Goal: Task Accomplishment & Management: Manage account settings

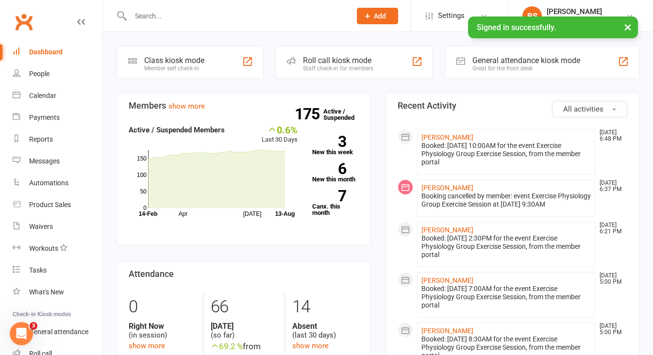
click at [630, 28] on button "×" at bounding box center [627, 26] width 17 height 21
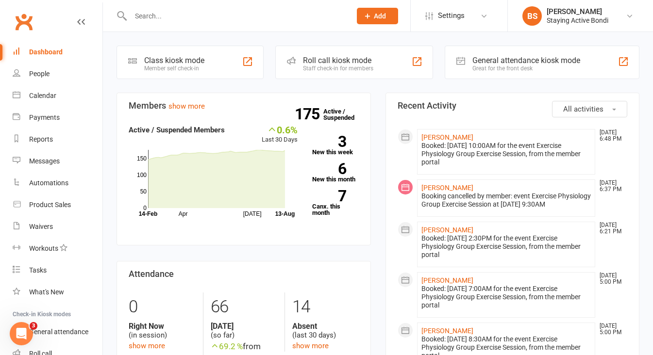
click at [259, 17] on input "text" at bounding box center [236, 16] width 216 height 14
click at [45, 94] on div "Calendar" at bounding box center [42, 96] width 27 height 8
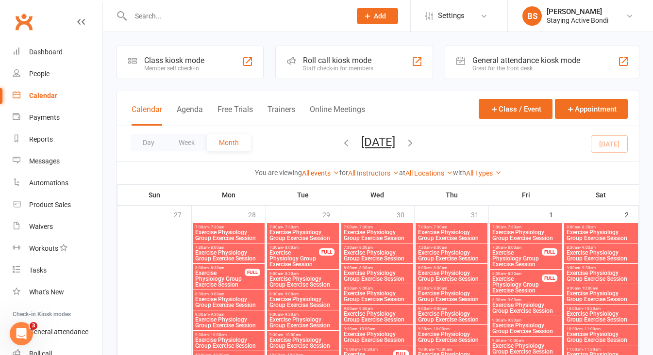
click at [322, 64] on div "Roll call kiosk mode" at bounding box center [338, 60] width 70 height 9
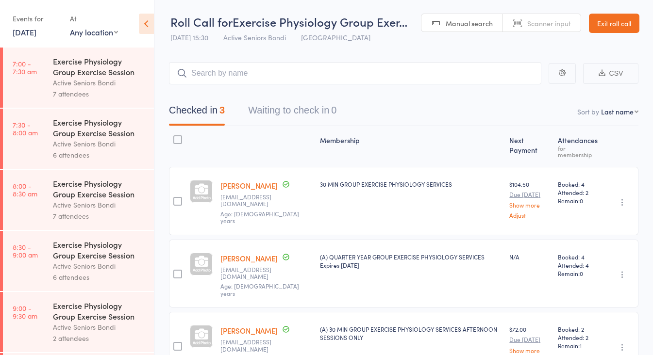
click at [85, 152] on div "6 attendees" at bounding box center [99, 154] width 93 height 11
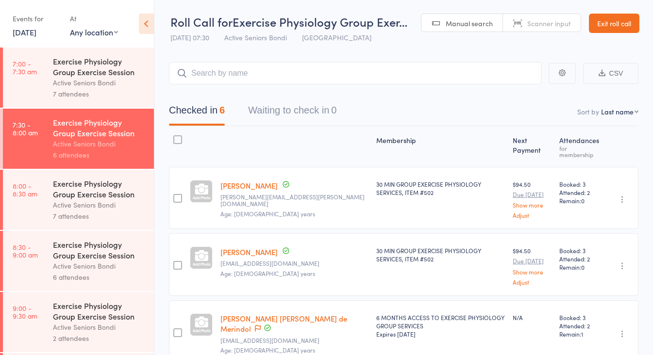
click at [100, 191] on div "Exercise Physiology Group Exercise Session" at bounding box center [99, 188] width 93 height 21
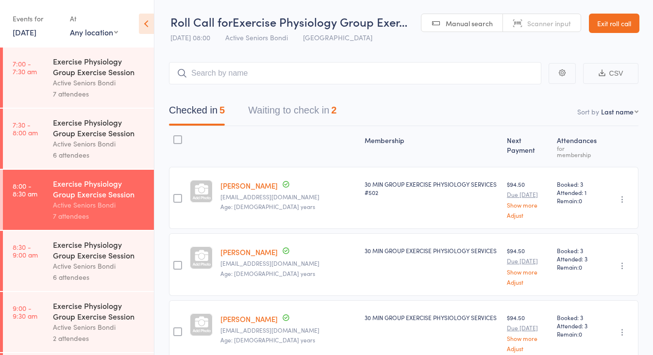
click at [291, 111] on button "Waiting to check in 2" at bounding box center [292, 113] width 88 height 26
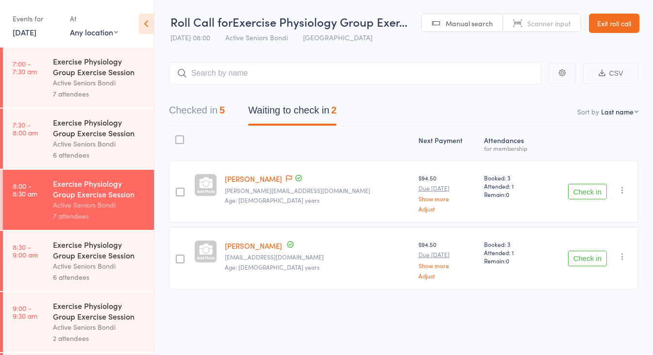
click at [621, 188] on icon "button" at bounding box center [622, 190] width 10 height 10
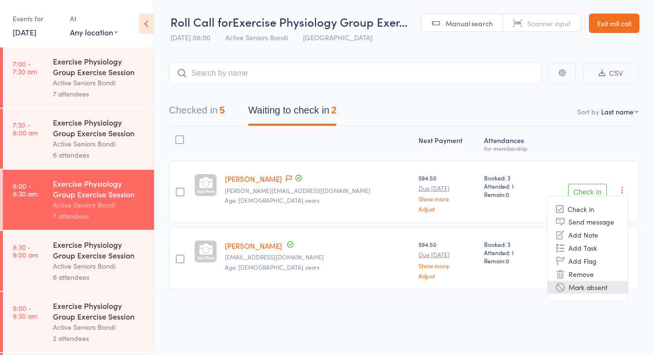
click at [589, 287] on li "Mark absent" at bounding box center [587, 287] width 80 height 13
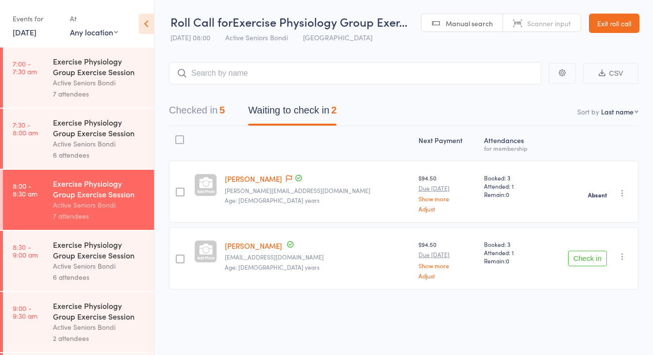
click at [622, 259] on icon "button" at bounding box center [622, 257] width 10 height 10
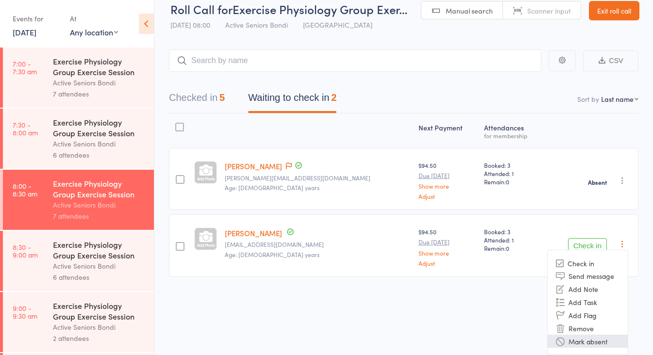
click at [588, 340] on li "Mark absent" at bounding box center [587, 341] width 80 height 13
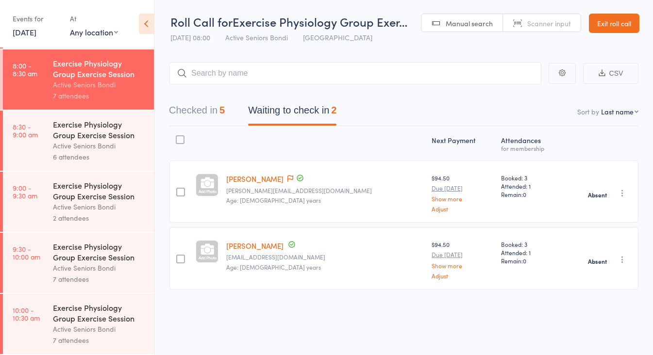
click at [36, 33] on link "13 Aug, 2025" at bounding box center [25, 32] width 24 height 11
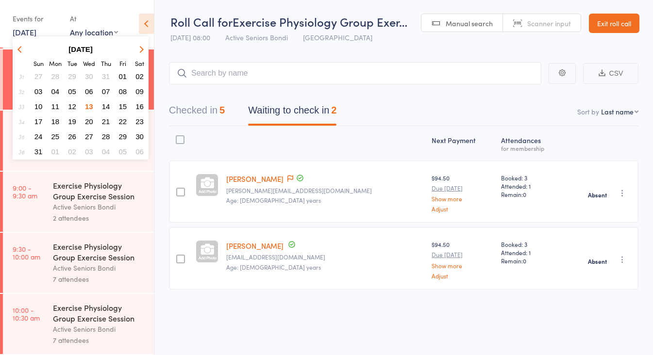
click at [71, 123] on span "19" at bounding box center [72, 121] width 8 height 8
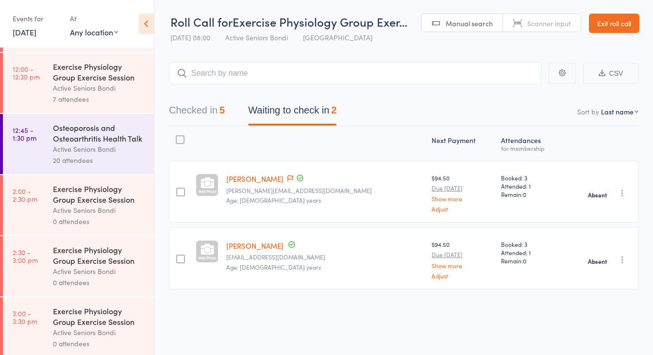
click at [608, 21] on link "Exit roll call" at bounding box center [614, 23] width 50 height 19
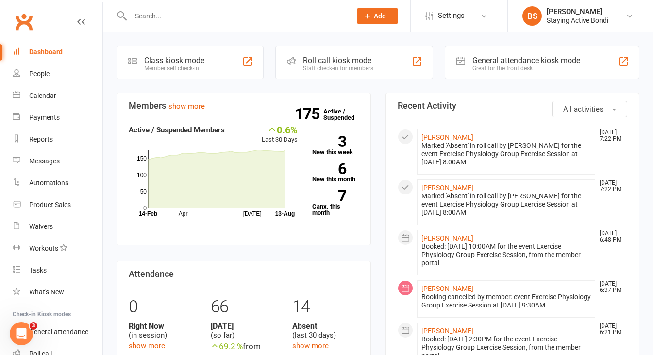
click at [213, 20] on input "text" at bounding box center [236, 16] width 216 height 14
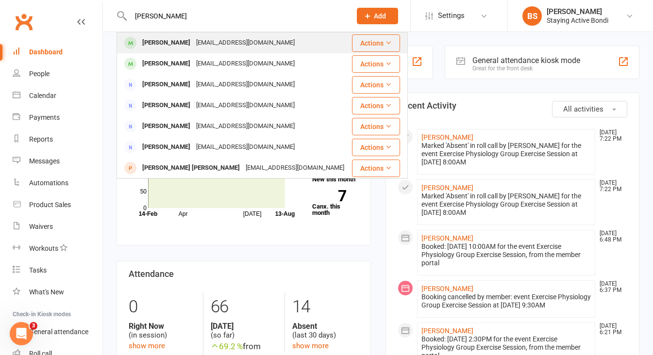
type input "gaye durant"
click at [239, 41] on div "[EMAIL_ADDRESS][DOMAIN_NAME]" at bounding box center [245, 43] width 104 height 14
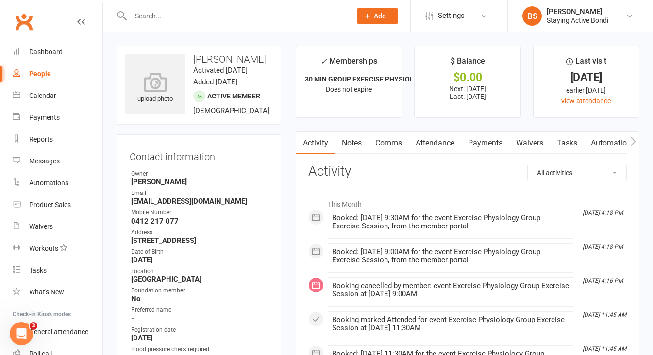
click at [484, 137] on link "Payments" at bounding box center [485, 143] width 48 height 22
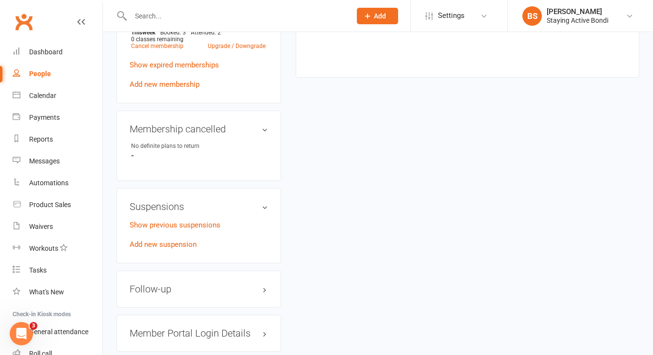
scroll to position [718, 0]
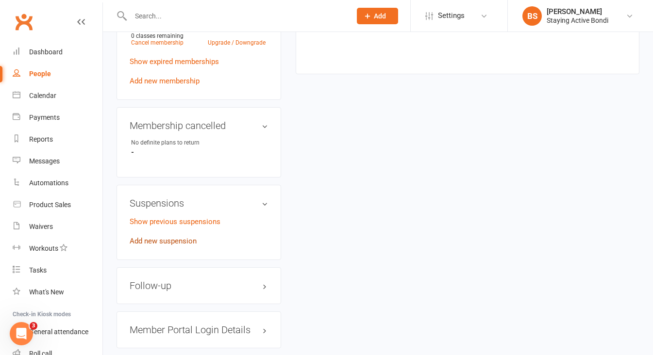
click at [171, 246] on link "Add new suspension" at bounding box center [163, 241] width 67 height 9
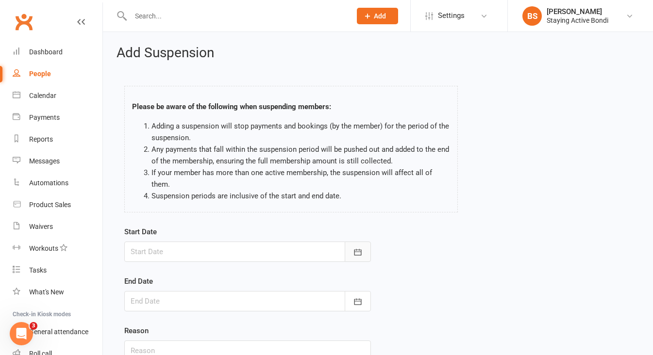
click at [360, 247] on icon "button" at bounding box center [358, 252] width 10 height 10
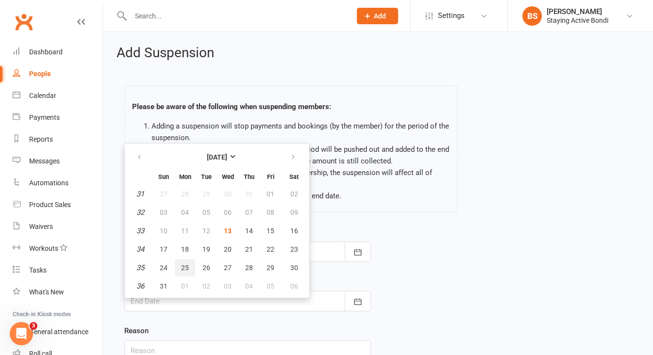
click at [181, 268] on span "25" at bounding box center [185, 268] width 8 height 8
type input "25 Aug 2025"
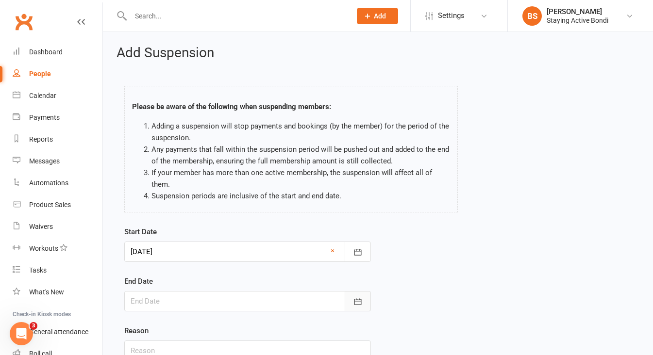
click at [356, 300] on icon "button" at bounding box center [358, 302] width 10 height 10
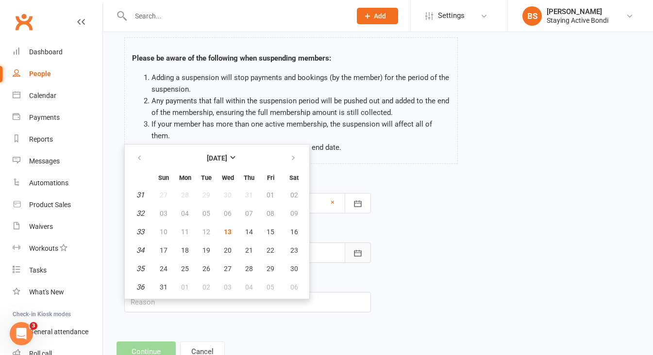
scroll to position [50, 0]
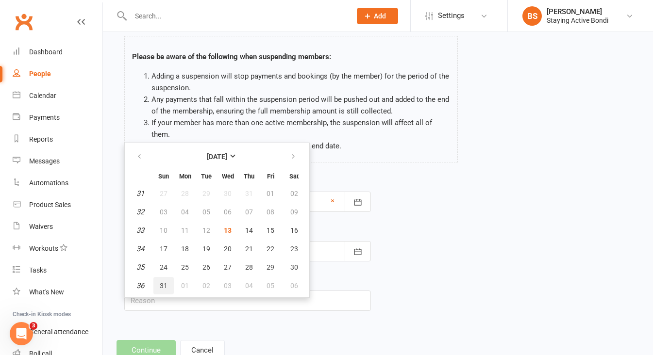
click at [166, 283] on span "31" at bounding box center [164, 286] width 8 height 8
type input "31 Aug 2025"
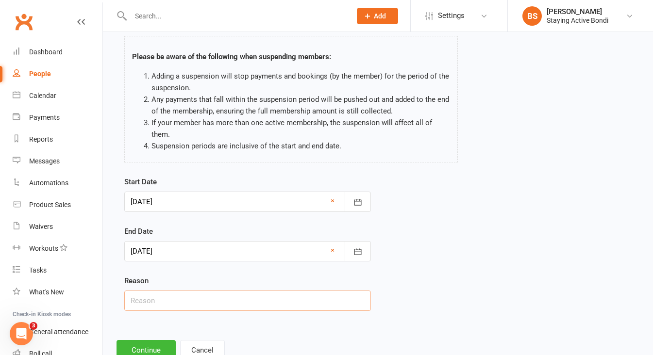
click at [194, 301] on input "text" at bounding box center [247, 301] width 246 height 20
type input "holiday"
click at [152, 343] on button "Continue" at bounding box center [145, 350] width 59 height 20
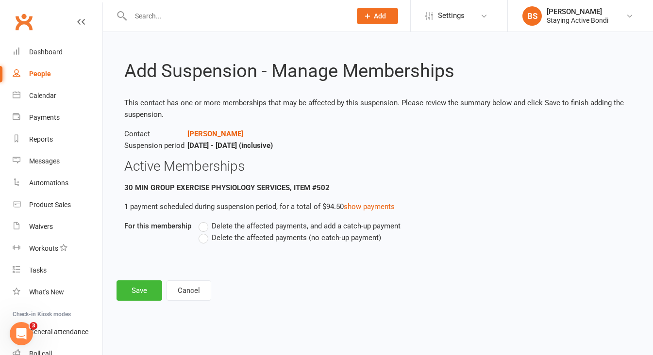
click at [205, 235] on label "Delete the affected payments (no catch-up payment)" at bounding box center [289, 238] width 182 height 12
click at [205, 232] on input "Delete the affected payments (no catch-up payment)" at bounding box center [201, 232] width 6 height 0
click at [137, 286] on button "Save" at bounding box center [139, 290] width 46 height 20
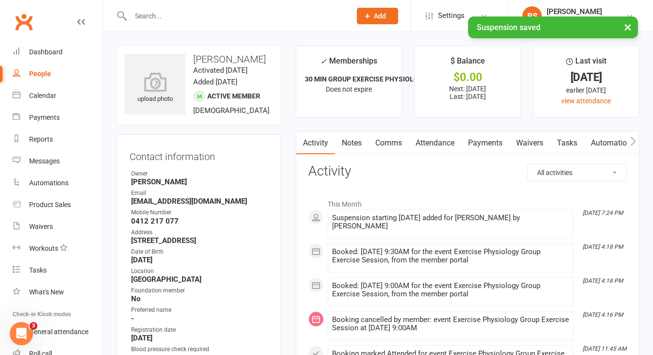
click at [490, 138] on link "Payments" at bounding box center [485, 143] width 48 height 22
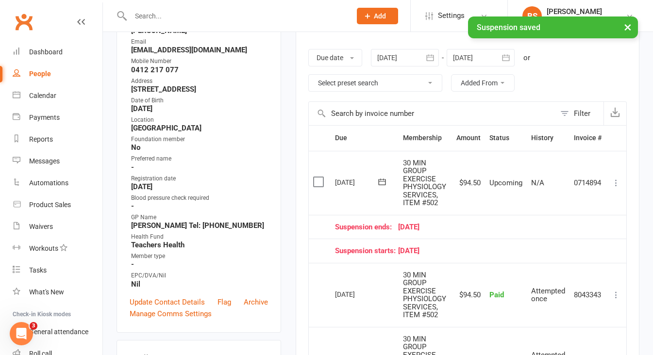
scroll to position [150, 0]
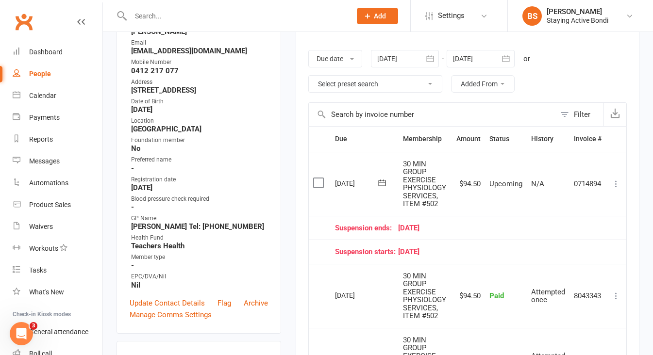
click at [616, 181] on icon at bounding box center [616, 184] width 10 height 10
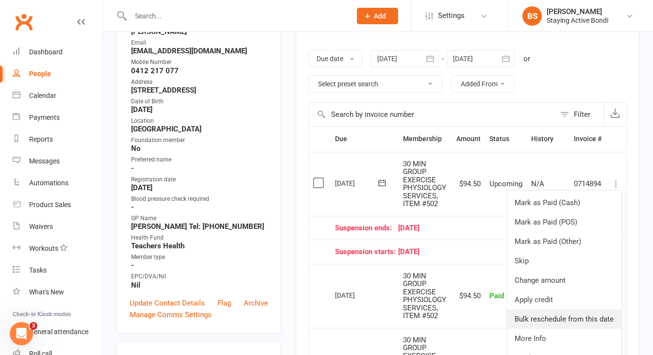
click at [567, 317] on link "Bulk reschedule from this date" at bounding box center [564, 319] width 115 height 19
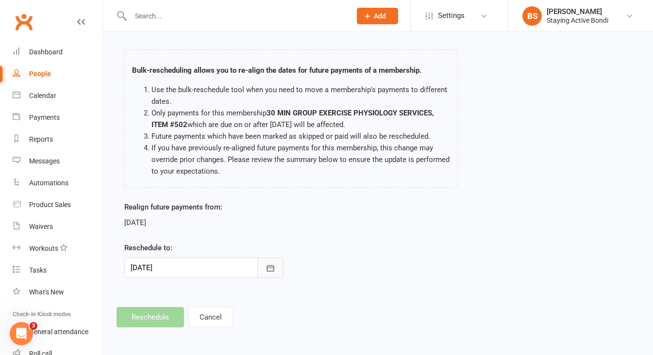
scroll to position [59, 0]
click at [267, 265] on icon "button" at bounding box center [270, 268] width 7 height 6
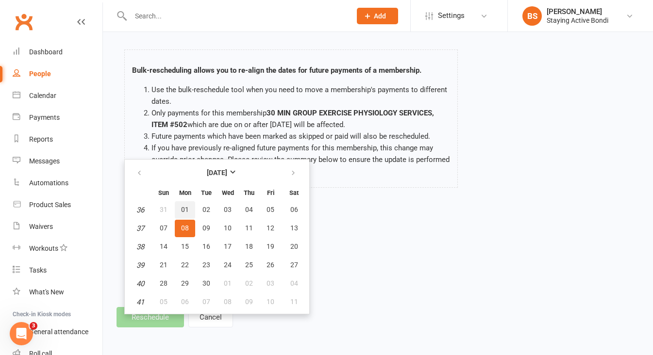
click at [183, 201] on button "01" at bounding box center [185, 209] width 20 height 17
type input "[DATE]"
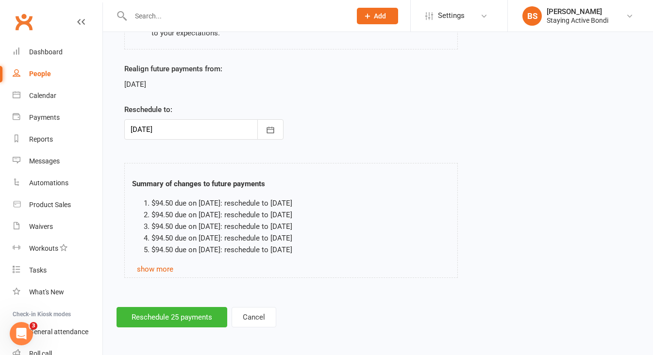
scroll to position [197, 0]
click at [185, 312] on button "Reschedule 25 payments" at bounding box center [171, 317] width 111 height 20
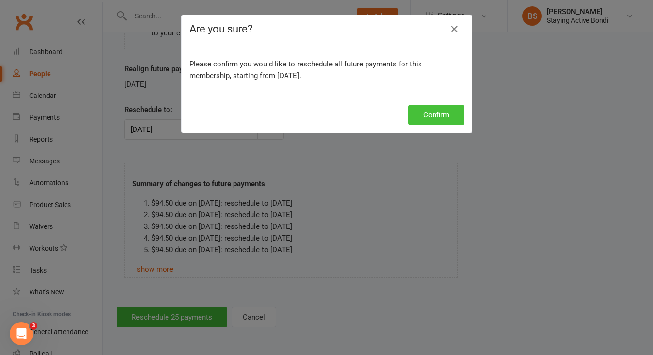
click at [442, 119] on button "Confirm" at bounding box center [436, 115] width 56 height 20
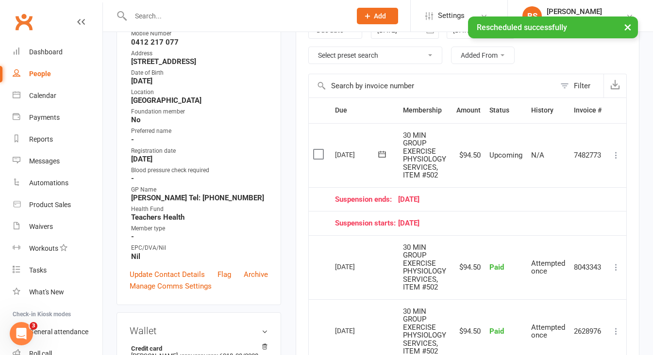
scroll to position [184, 0]
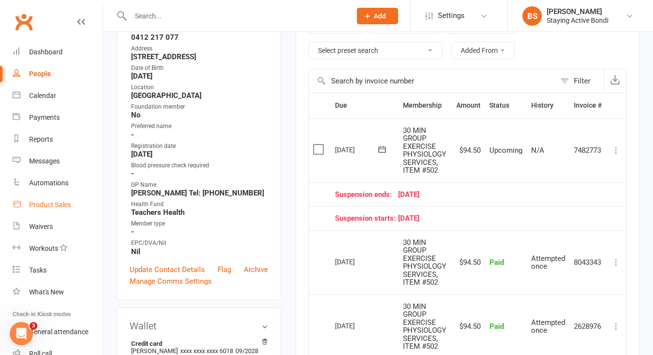
click at [45, 207] on div "Product Sales" at bounding box center [50, 205] width 42 height 8
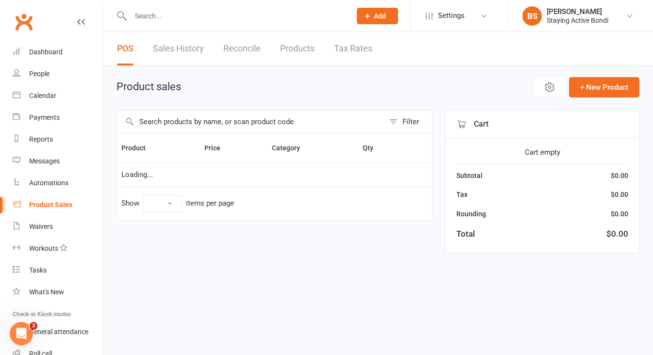
select select "10"
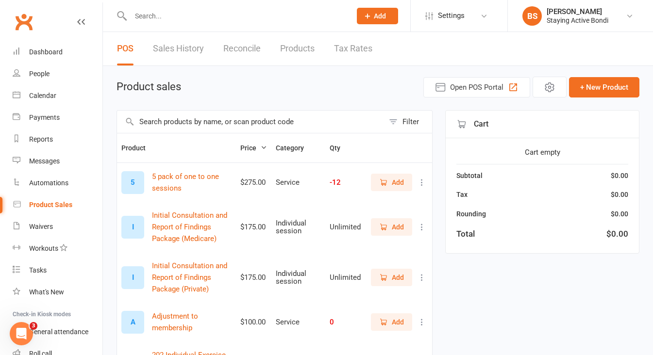
click at [189, 125] on input "text" at bounding box center [250, 122] width 267 height 22
type input "admin"
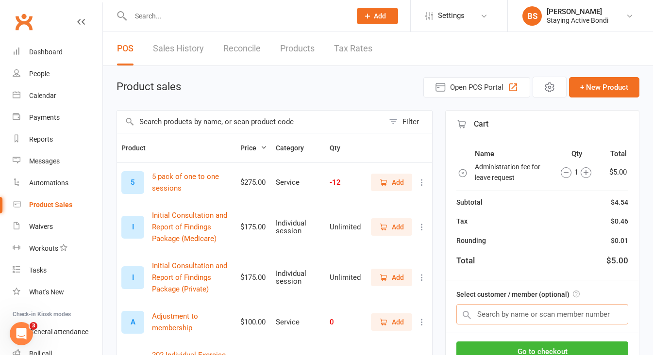
click at [505, 315] on input "text" at bounding box center [542, 314] width 172 height 20
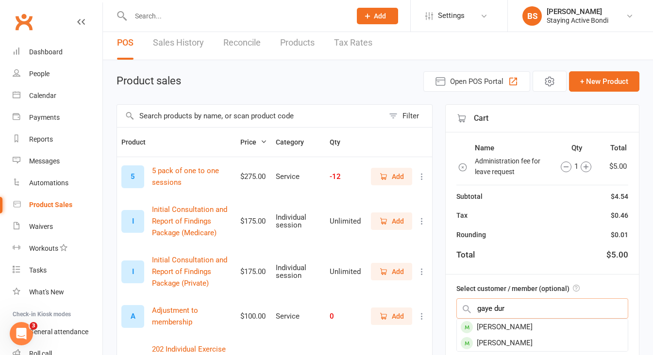
scroll to position [9, 0]
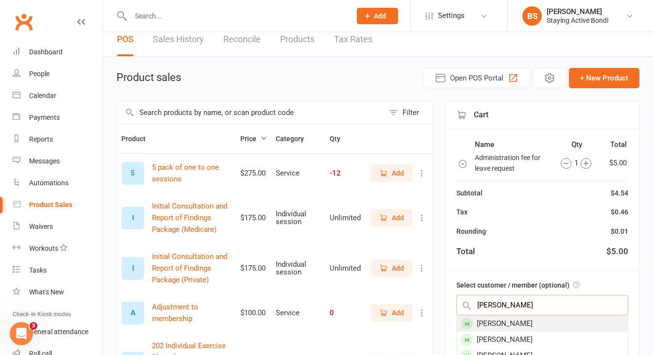
type input "gaye duran"
click at [515, 322] on div "[PERSON_NAME]" at bounding box center [542, 324] width 171 height 16
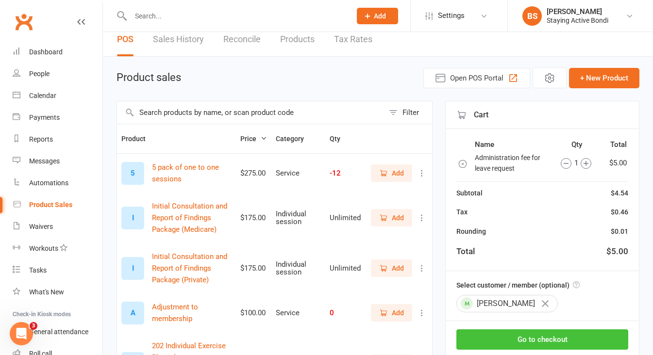
click at [525, 337] on button "Go to checkout" at bounding box center [542, 339] width 172 height 20
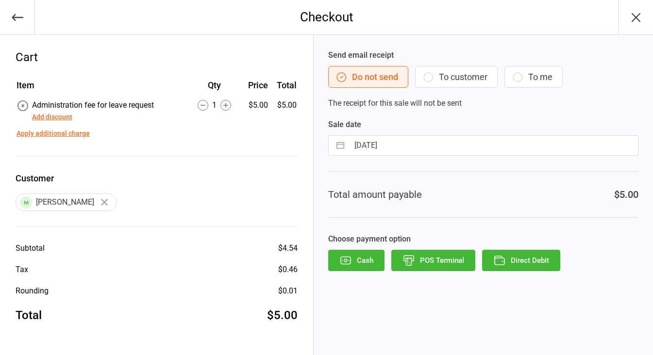
click at [404, 144] on input "[DATE]" at bounding box center [493, 145] width 289 height 19
select select "6"
select select "2025"
select select "7"
select select "2025"
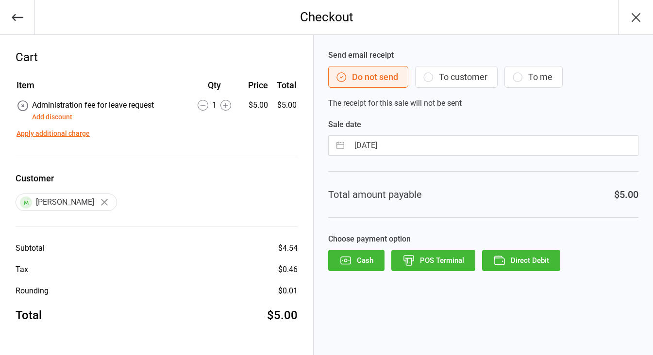
select select "8"
select select "2025"
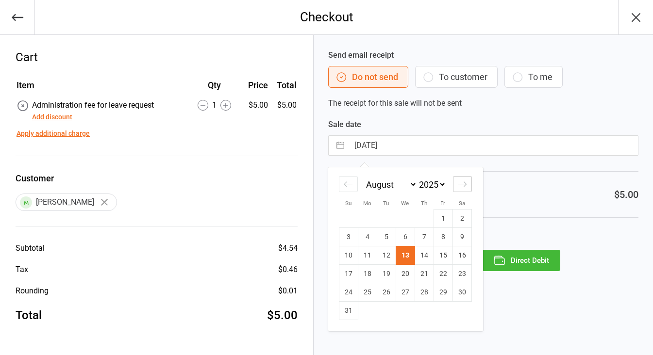
click at [461, 181] on icon "Move forward to switch to the next month." at bounding box center [462, 184] width 9 height 9
select select "9"
select select "2025"
click at [369, 218] on td "1" at bounding box center [367, 219] width 19 height 18
type input "01 Sep 2025"
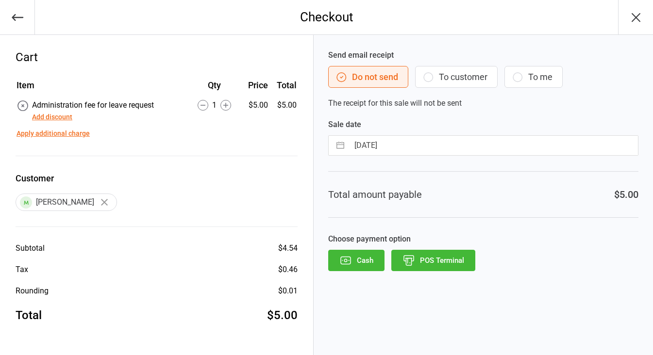
click at [418, 148] on input "01 Sep 2025" at bounding box center [493, 145] width 289 height 19
select select "7"
select select "2025"
select select "8"
select select "2025"
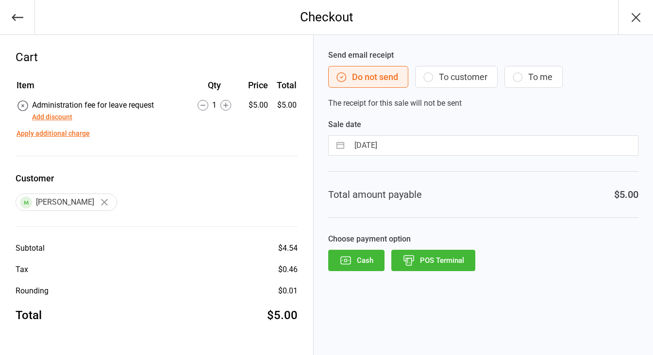
select select "9"
select select "2025"
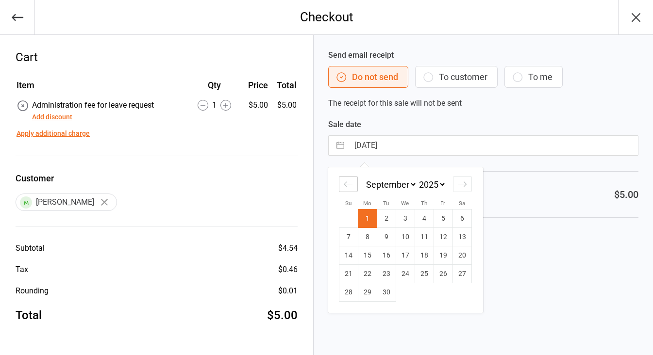
click at [350, 186] on icon "Move backward to switch to the previous month." at bounding box center [348, 184] width 9 height 9
select select "6"
select select "2025"
click at [404, 251] on td "13" at bounding box center [404, 255] width 19 height 18
type input "[DATE]"
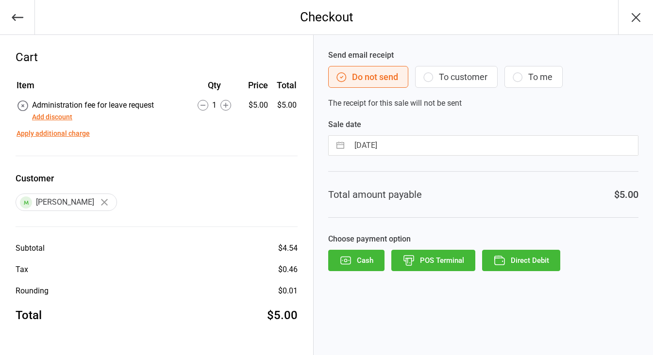
click at [524, 261] on button "Direct Debit" at bounding box center [521, 260] width 78 height 21
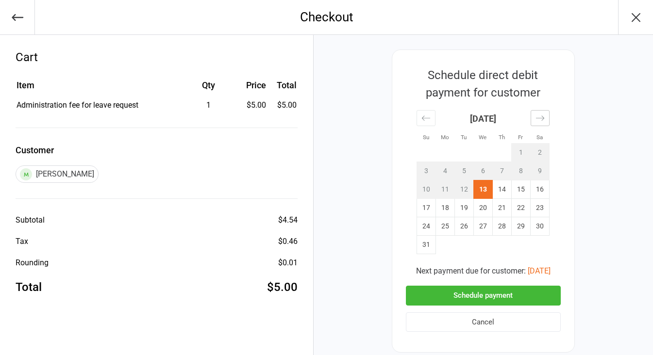
click at [532, 122] on div "Move forward to switch to the next month." at bounding box center [539, 118] width 19 height 16
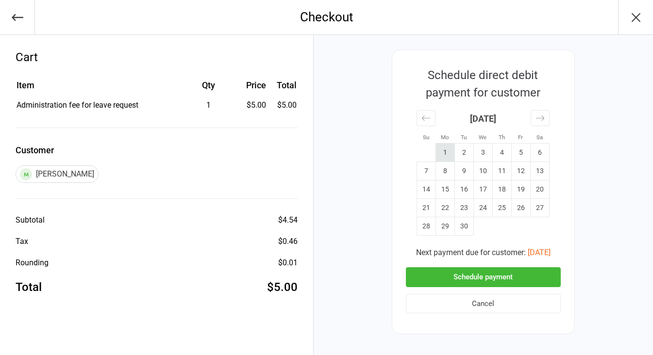
click at [447, 151] on td "1" at bounding box center [444, 153] width 19 height 18
click at [490, 275] on button "Schedule payment" at bounding box center [483, 277] width 155 height 20
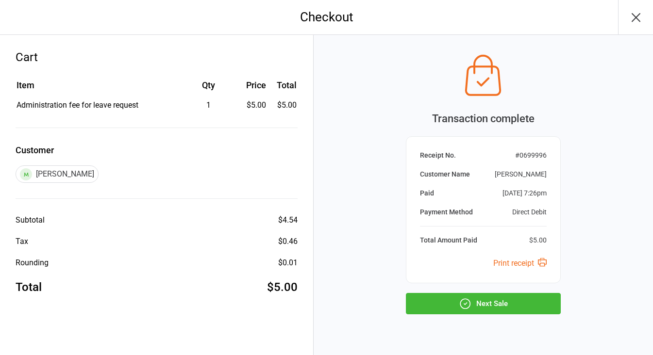
click at [475, 302] on button "Next Sale" at bounding box center [483, 303] width 155 height 21
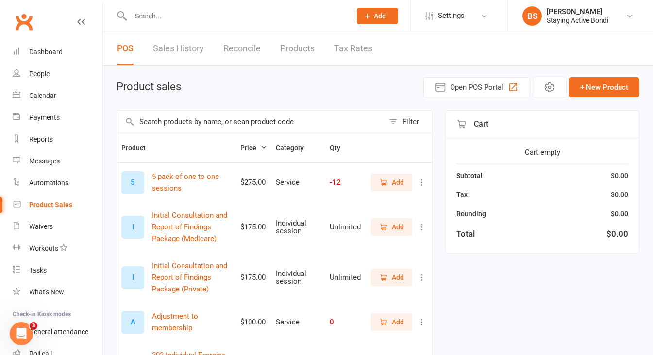
click at [270, 21] on input "text" at bounding box center [236, 16] width 216 height 14
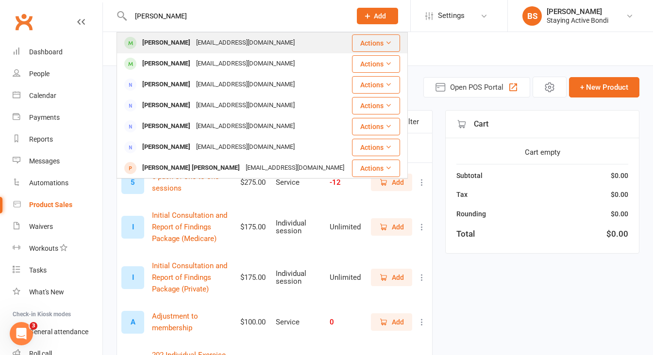
type input "[PERSON_NAME]"
click at [193, 45] on div "[EMAIL_ADDRESS][DOMAIN_NAME]" at bounding box center [245, 43] width 104 height 14
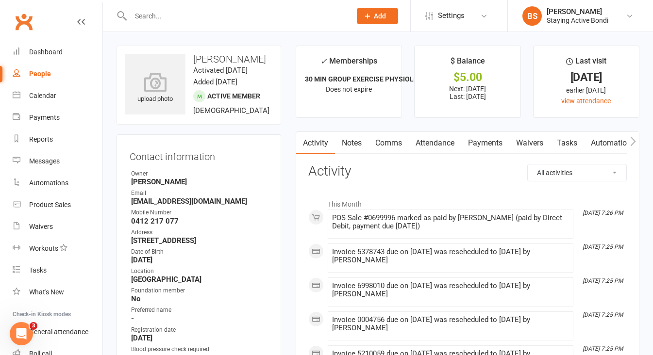
click at [482, 142] on link "Payments" at bounding box center [485, 143] width 48 height 22
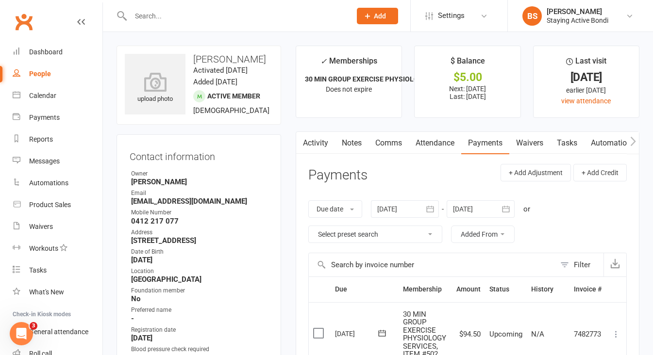
click at [353, 138] on link "Notes" at bounding box center [351, 143] width 33 height 22
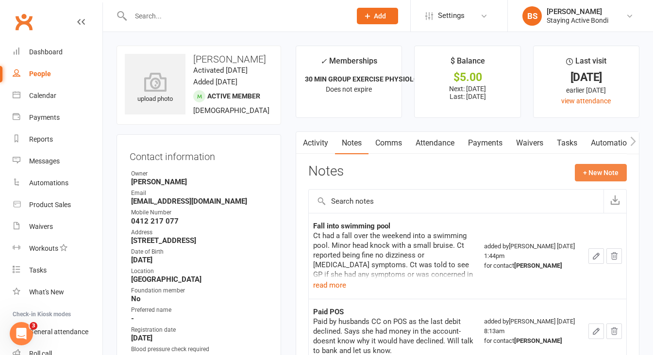
click at [607, 172] on button "+ New Note" at bounding box center [600, 172] width 52 height 17
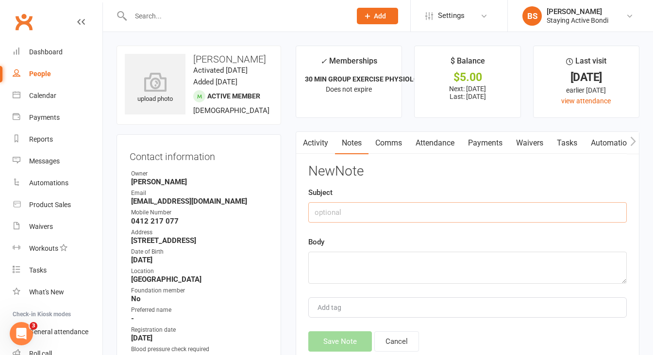
click at [453, 213] on input "text" at bounding box center [467, 212] width 318 height 20
type input "G"
type input "Holiday"
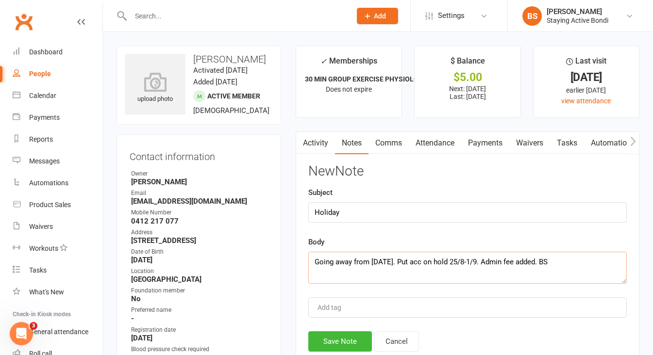
click at [535, 263] on textarea "Going away from next Wednesday. Put acc on hold 25/8-1/9. Admin fee added. BS" at bounding box center [467, 268] width 318 height 32
type textarea "Going away from next Wednesday. Put acc on hold 25/8-1/9. Admin fee added. BS"
click at [344, 334] on button "Save Note" at bounding box center [340, 341] width 64 height 20
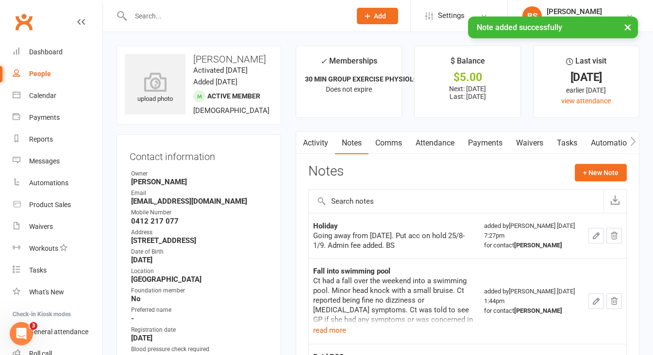
click at [192, 16] on div "× Note added successfully" at bounding box center [320, 16] width 640 height 0
click at [187, 14] on input "text" at bounding box center [236, 16] width 216 height 14
type input "d"
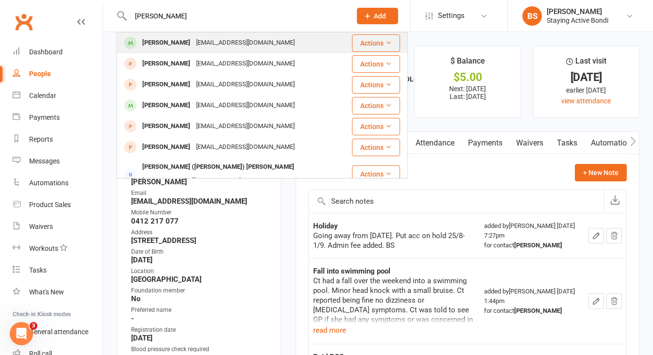
type input "Andrew dur"
click at [181, 44] on div "[PERSON_NAME]" at bounding box center [166, 43] width 54 height 14
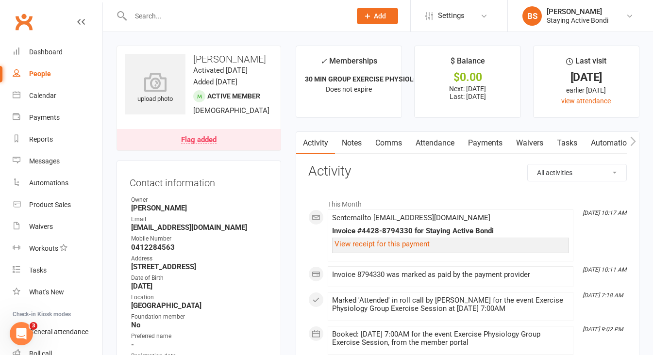
click at [485, 142] on link "Payments" at bounding box center [485, 143] width 48 height 22
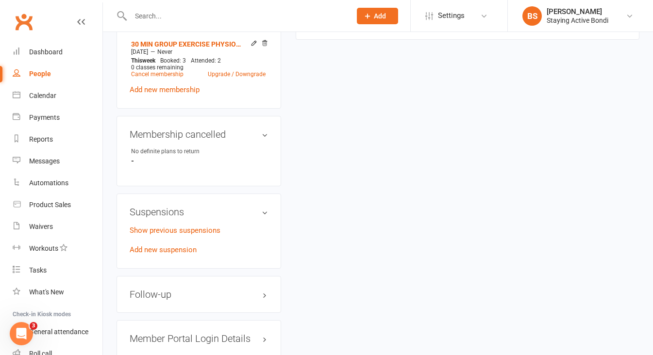
scroll to position [713, 0]
click at [175, 254] on link "Add new suspension" at bounding box center [163, 249] width 67 height 9
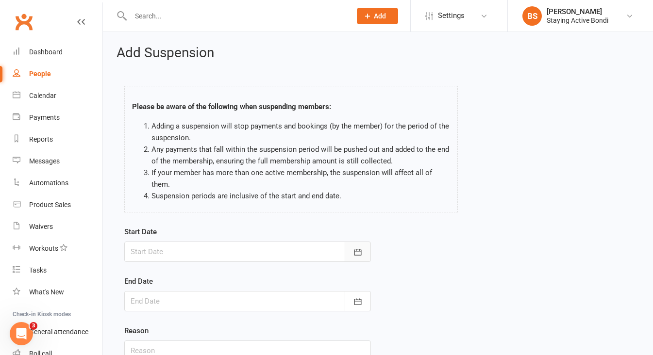
click at [355, 252] on icon "button" at bounding box center [358, 252] width 10 height 10
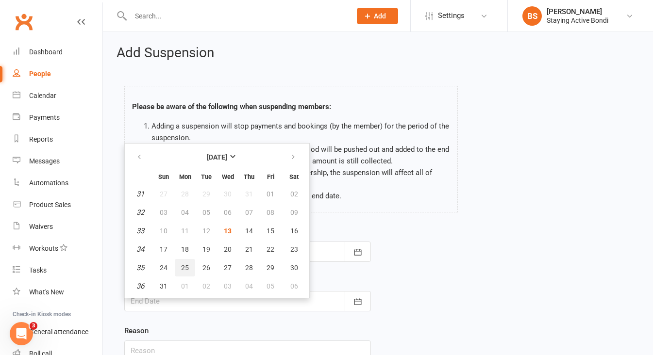
click at [186, 265] on span "25" at bounding box center [185, 268] width 8 height 8
type input "25 Aug 2025"
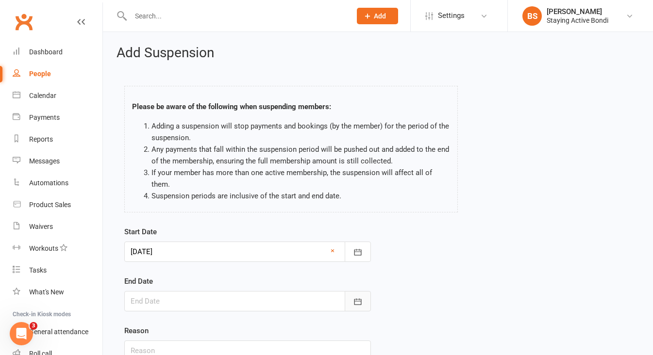
click at [358, 299] on icon "button" at bounding box center [357, 301] width 7 height 6
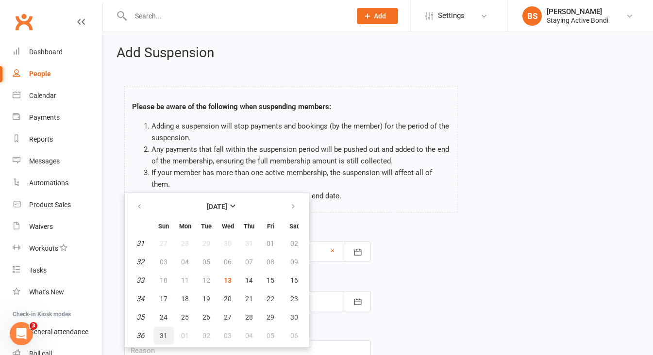
click at [161, 333] on span "31" at bounding box center [164, 336] width 8 height 8
type input "31 Aug 2025"
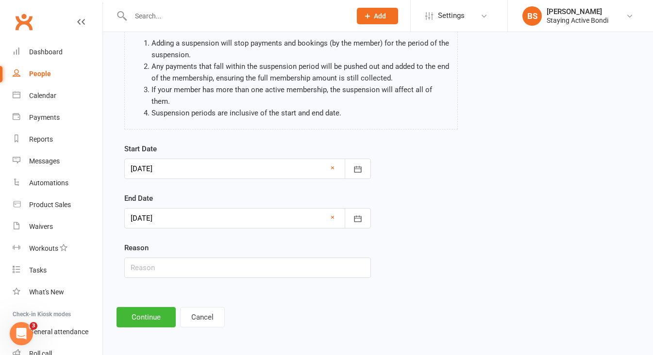
scroll to position [91, 0]
click at [200, 258] on input "text" at bounding box center [247, 268] width 246 height 20
type input "holiday"
click at [147, 308] on button "Continue" at bounding box center [145, 317] width 59 height 20
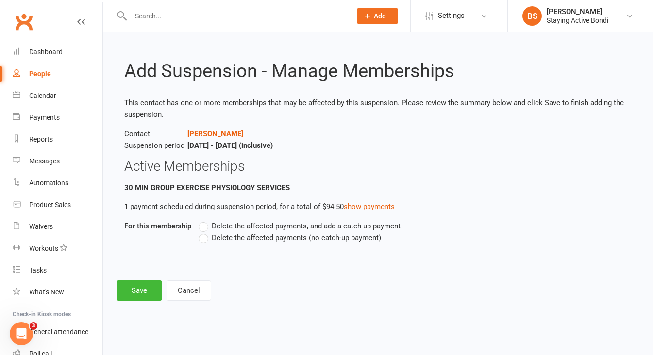
click at [207, 235] on label "Delete the affected payments (no catch-up payment)" at bounding box center [289, 238] width 182 height 12
click at [205, 232] on input "Delete the affected payments (no catch-up payment)" at bounding box center [201, 232] width 6 height 0
click at [150, 281] on button "Save" at bounding box center [139, 290] width 46 height 20
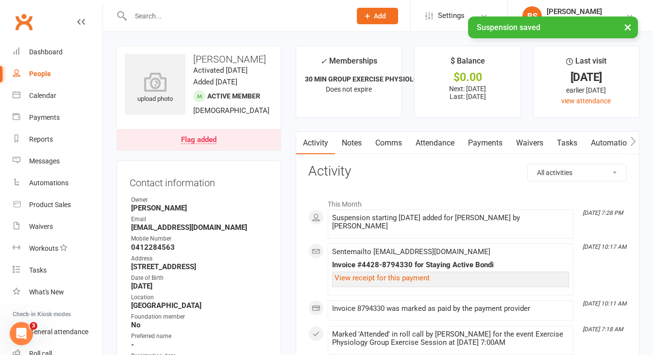
click at [480, 142] on link "Payments" at bounding box center [485, 143] width 48 height 22
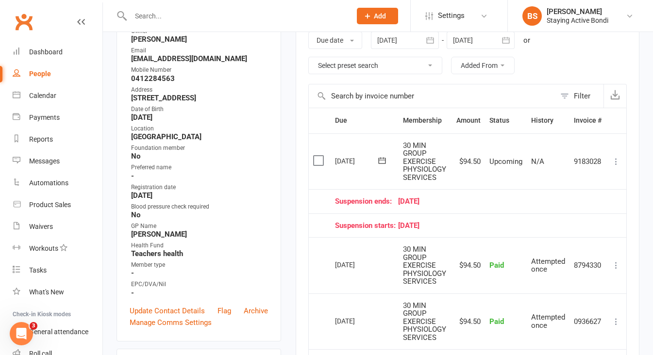
scroll to position [168, 0]
click at [618, 162] on icon at bounding box center [616, 162] width 10 height 10
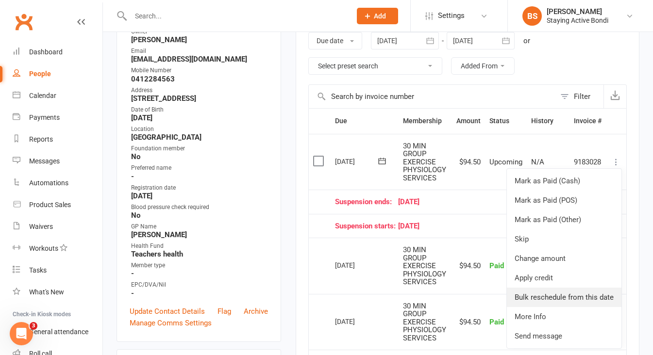
click at [600, 293] on link "Bulk reschedule from this date" at bounding box center [564, 297] width 115 height 19
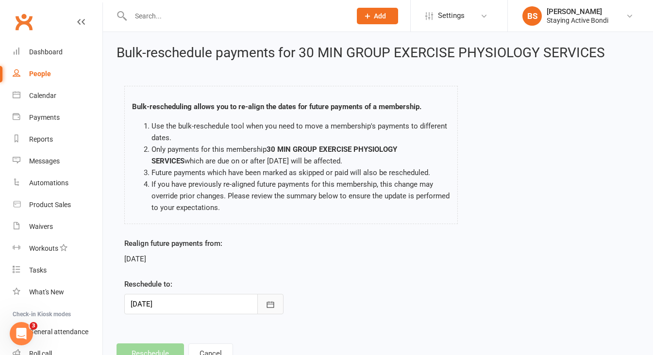
click at [263, 307] on button "button" at bounding box center [270, 304] width 26 height 20
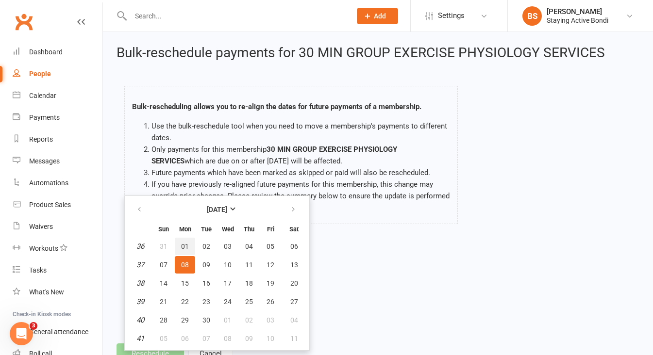
click at [182, 248] on span "01" at bounding box center [185, 247] width 8 height 8
type input "[DATE]"
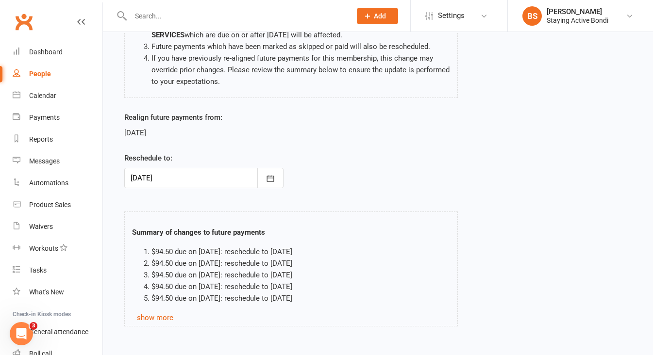
scroll to position [144, 0]
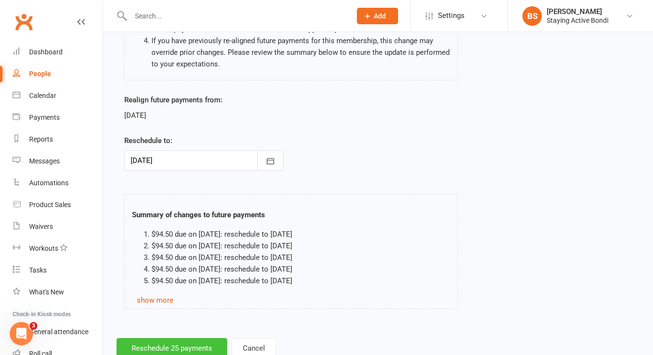
click at [167, 345] on button "Reschedule 25 payments" at bounding box center [171, 348] width 111 height 20
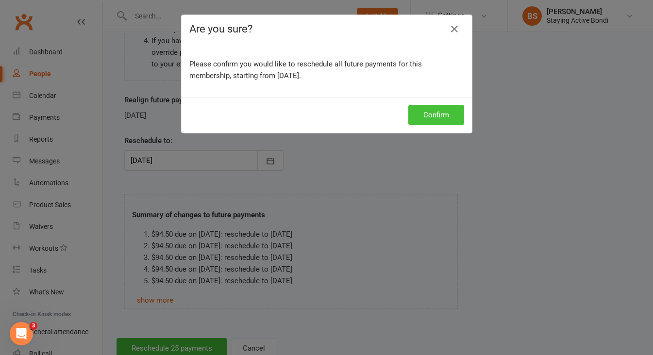
click at [430, 119] on button "Confirm" at bounding box center [436, 115] width 56 height 20
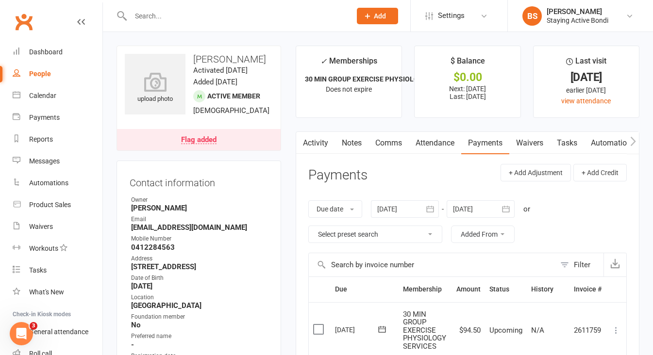
click at [356, 138] on link "Notes" at bounding box center [351, 143] width 33 height 22
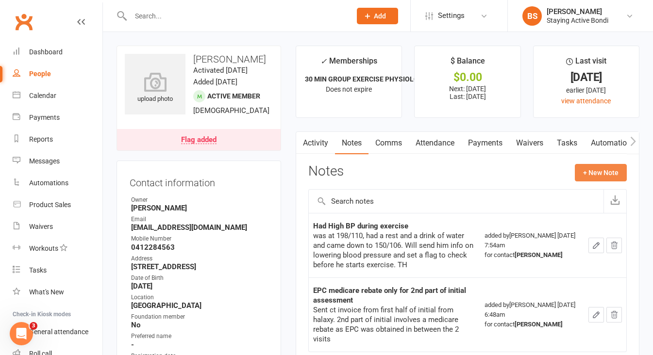
click at [602, 166] on button "+ New Note" at bounding box center [600, 172] width 52 height 17
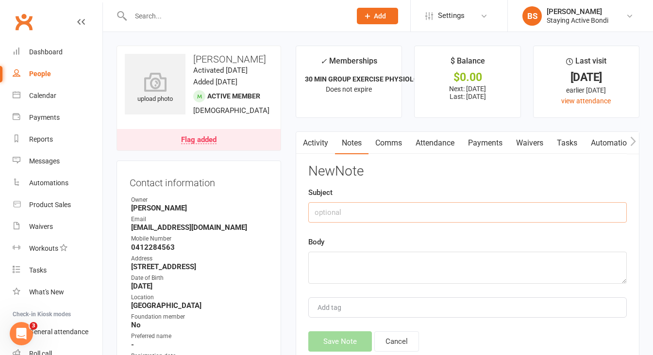
click at [452, 203] on input "text" at bounding box center [467, 212] width 318 height 20
type input "Holiday"
paste textarea "Going away from next Wednesday. Put acc on hold 25/8-1/9. Admin fee added. BS"
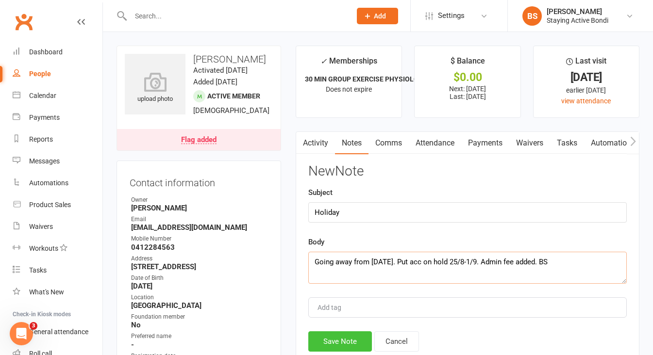
type textarea "Going away from next Wednesday. Put acc on hold 25/8-1/9. Admin fee added. BS"
click at [329, 344] on button "Save Note" at bounding box center [340, 341] width 64 height 20
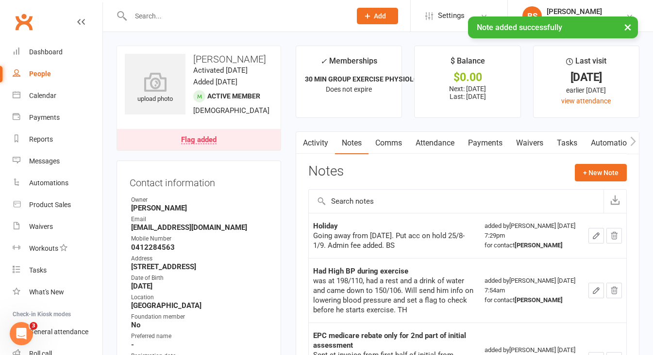
click at [477, 134] on link "Payments" at bounding box center [485, 143] width 48 height 22
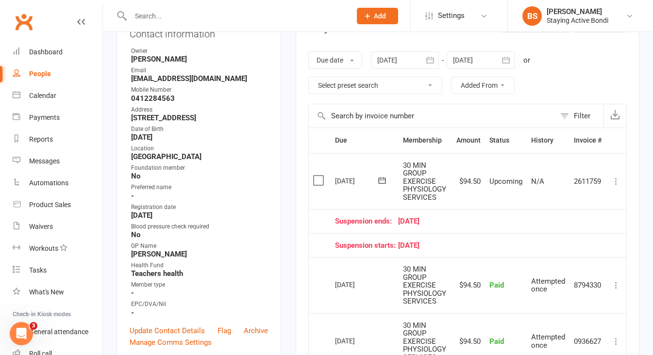
scroll to position [149, 0]
click at [52, 201] on div "Product Sales" at bounding box center [50, 205] width 42 height 8
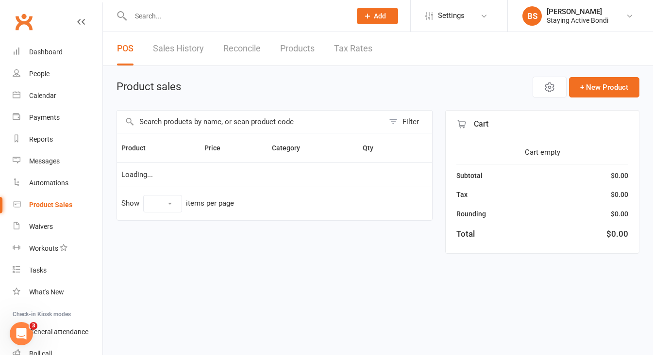
select select "10"
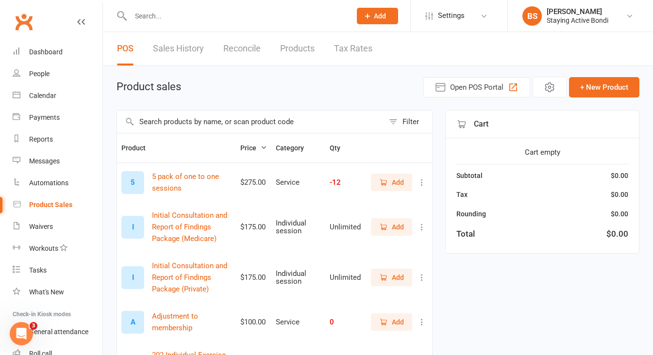
click at [190, 125] on input "text" at bounding box center [250, 122] width 267 height 22
type input "admin"
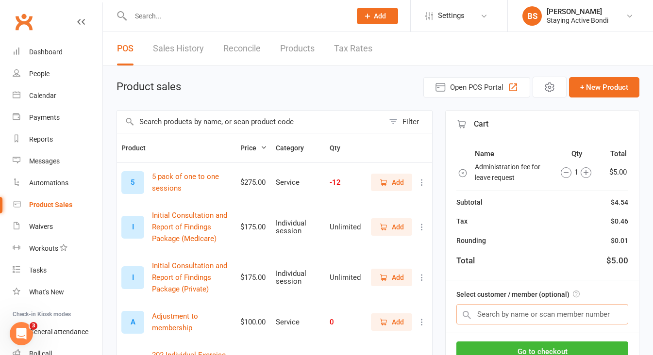
click at [525, 312] on input "text" at bounding box center [542, 314] width 172 height 20
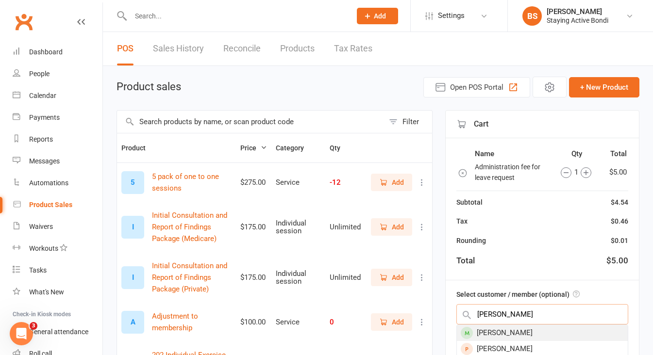
type input "Andrew dur"
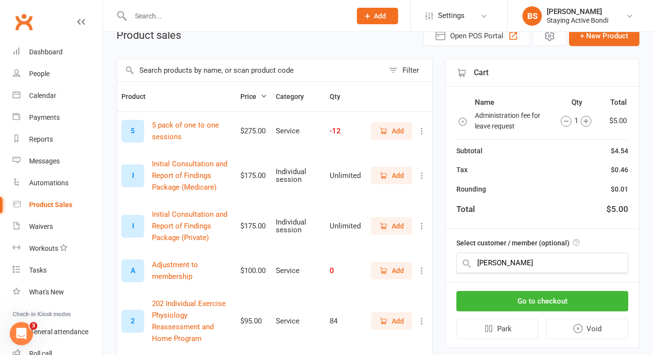
scroll to position [55, 0]
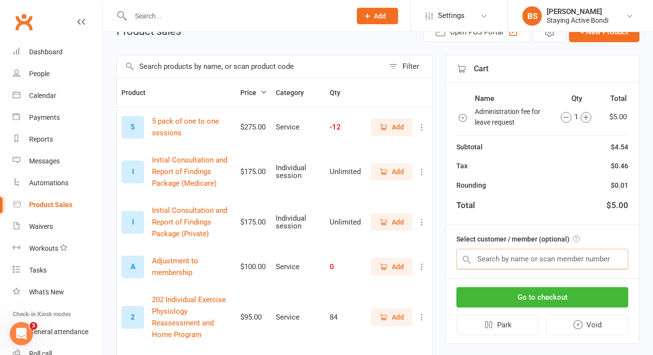
click at [520, 263] on input "text" at bounding box center [542, 259] width 172 height 20
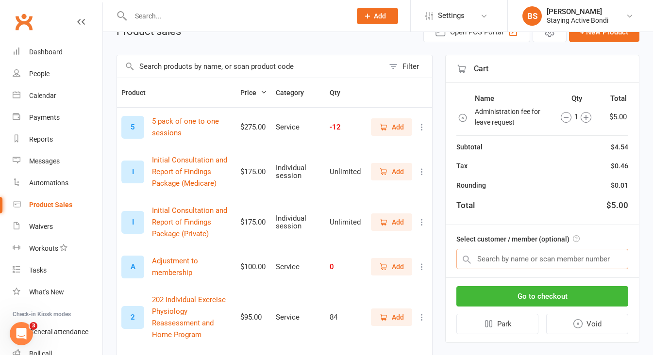
type input "a"
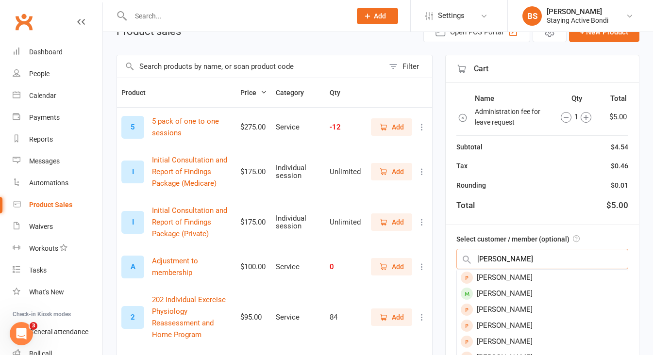
type input "Andrew"
drag, startPoint x: 520, startPoint y: 263, endPoint x: 508, endPoint y: 292, distance: 30.5
click at [508, 292] on div "[PERSON_NAME]" at bounding box center [542, 294] width 171 height 16
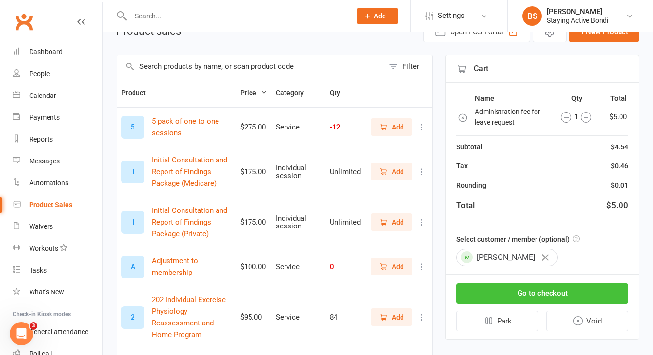
click at [534, 295] on button "Go to checkout" at bounding box center [542, 293] width 172 height 20
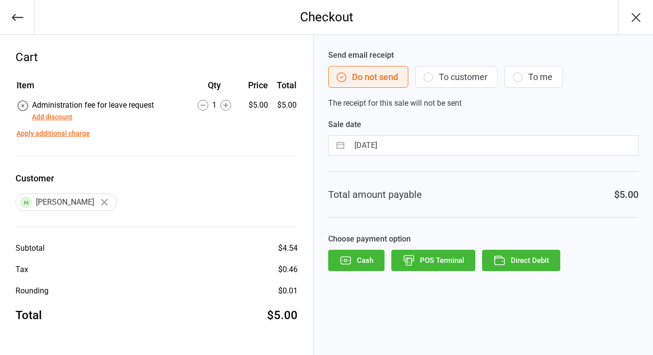
click at [525, 259] on button "Direct Debit" at bounding box center [521, 260] width 78 height 21
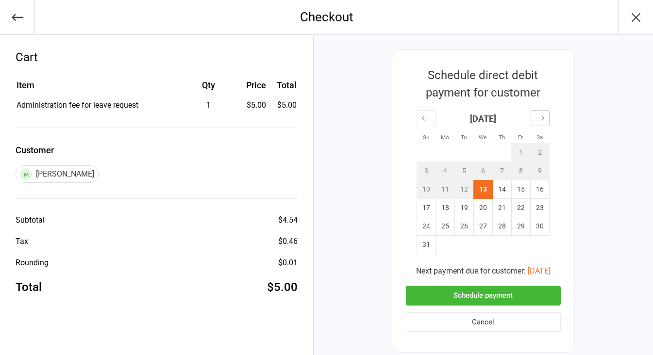
click at [541, 116] on icon "Move forward to switch to the next month." at bounding box center [539, 118] width 9 height 9
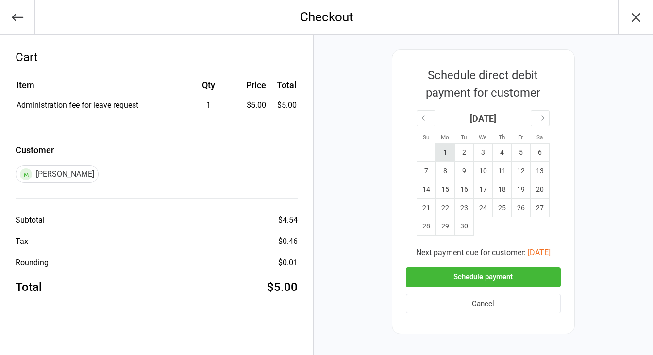
click at [447, 152] on td "1" at bounding box center [444, 153] width 19 height 18
click at [476, 280] on button "Schedule payment" at bounding box center [483, 277] width 155 height 20
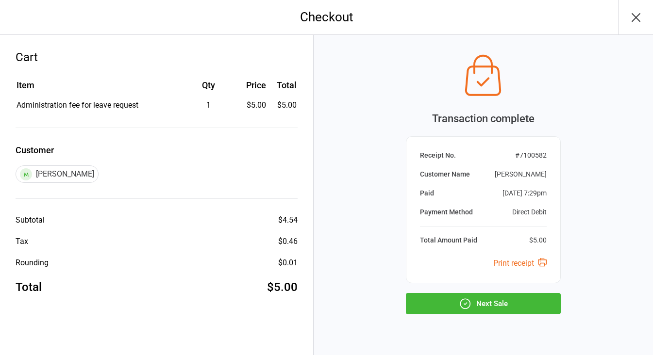
click at [495, 304] on button "Next Sale" at bounding box center [483, 303] width 155 height 21
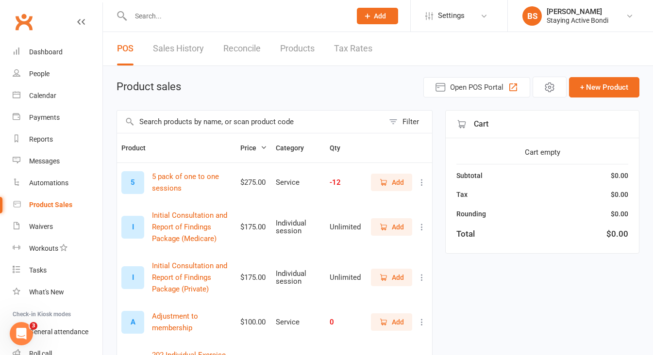
click at [226, 16] on input "text" at bounding box center [236, 16] width 216 height 14
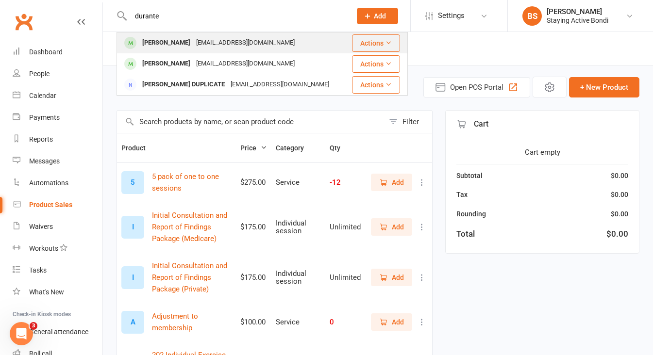
type input "durante"
click at [200, 42] on div "[EMAIL_ADDRESS][DOMAIN_NAME]" at bounding box center [245, 43] width 104 height 14
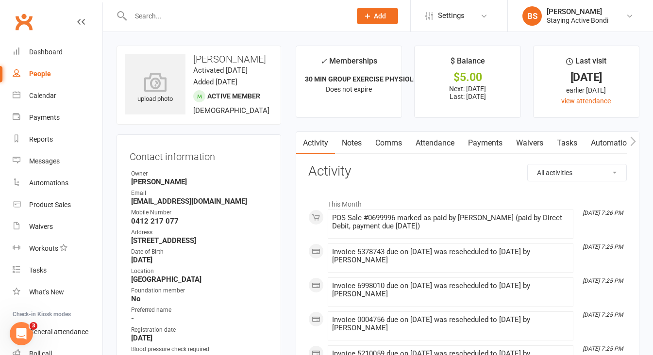
click at [191, 25] on div at bounding box center [230, 16] width 228 height 32
click at [184, 17] on input "text" at bounding box center [236, 16] width 216 height 14
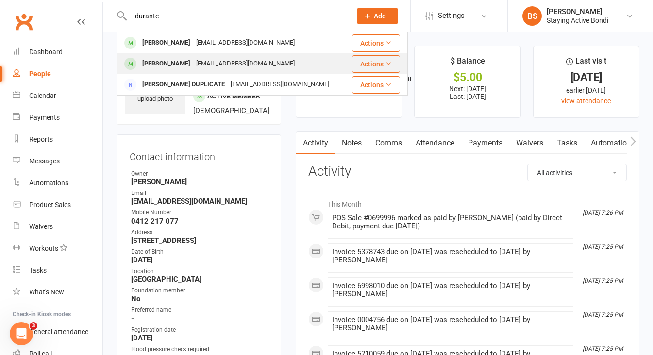
type input "durante"
click at [181, 62] on div "[PERSON_NAME]" at bounding box center [166, 64] width 54 height 14
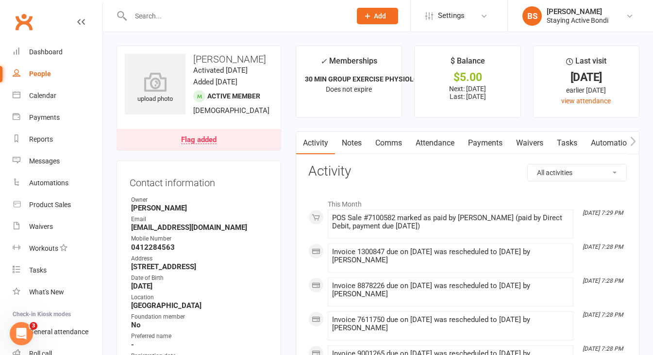
click at [477, 142] on link "Payments" at bounding box center [485, 143] width 48 height 22
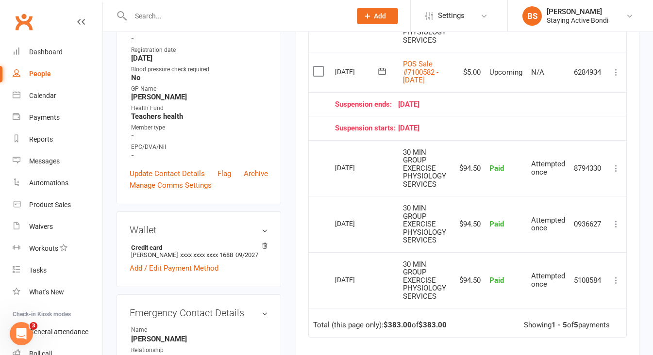
scroll to position [307, 0]
